Goal: Information Seeking & Learning: Learn about a topic

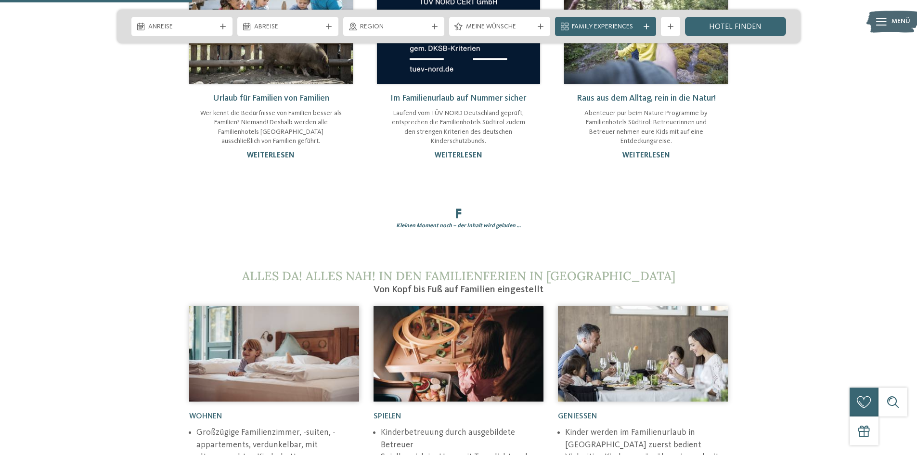
scroll to position [866, 0]
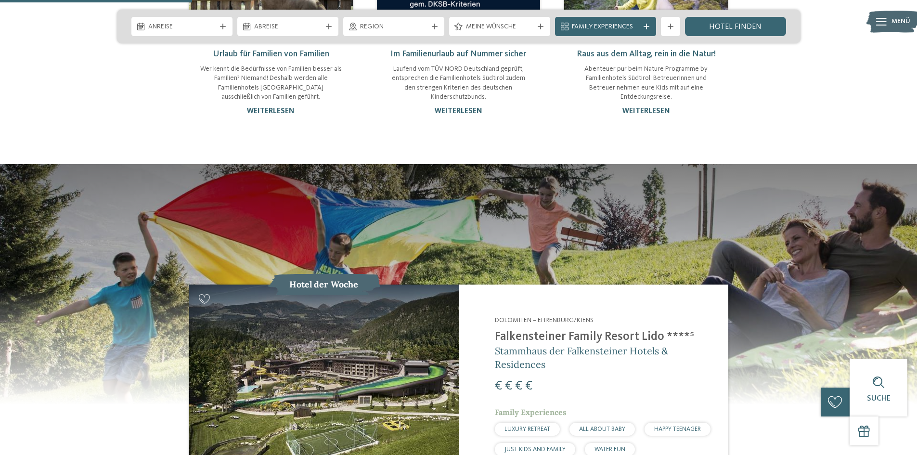
click at [381, 308] on img at bounding box center [323, 385] width 269 height 202
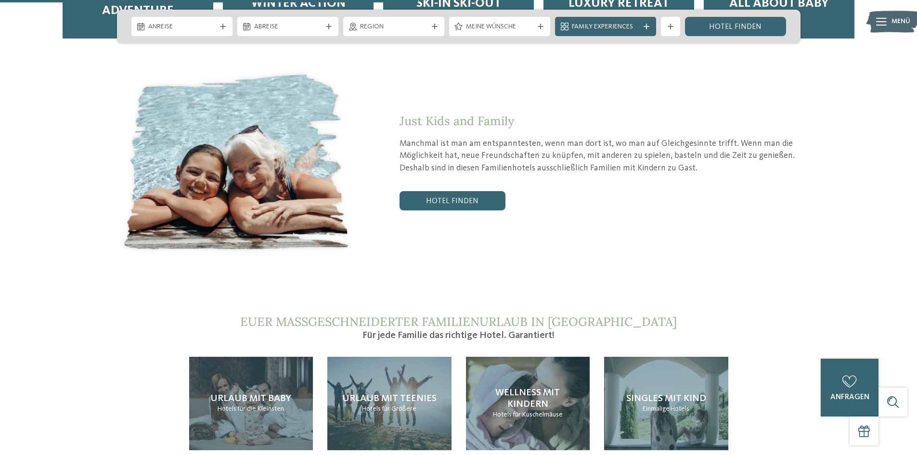
scroll to position [2021, 0]
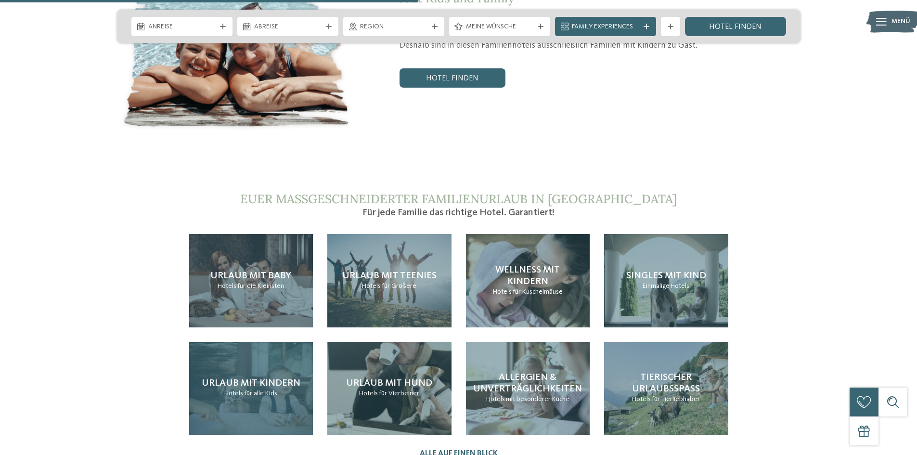
click at [294, 342] on div "Urlaub mit Kindern Hotels für alle Kids" at bounding box center [251, 388] width 124 height 93
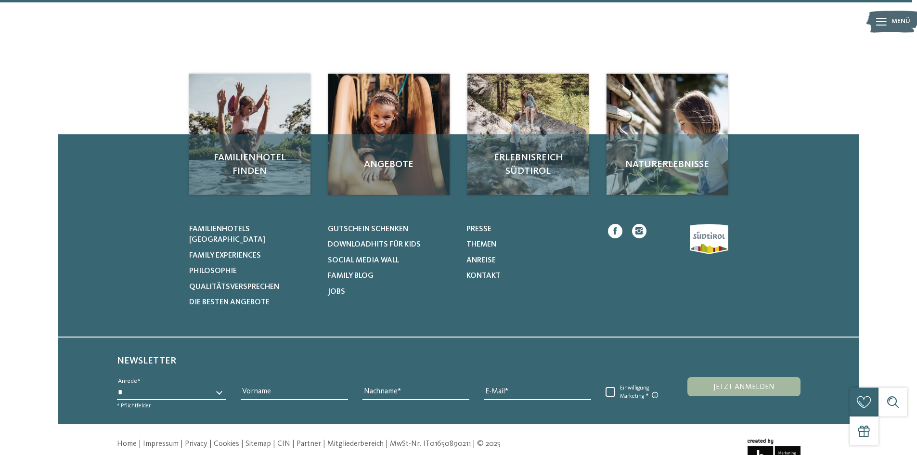
scroll to position [1578, 0]
